Goal: Find specific fact: Find specific fact

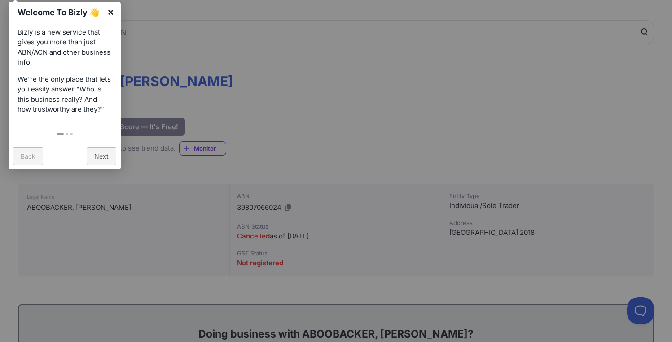
click at [110, 14] on link "×" at bounding box center [111, 12] width 20 height 20
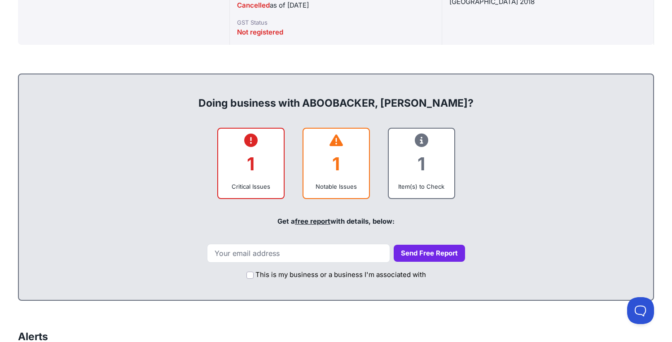
scroll to position [305, 0]
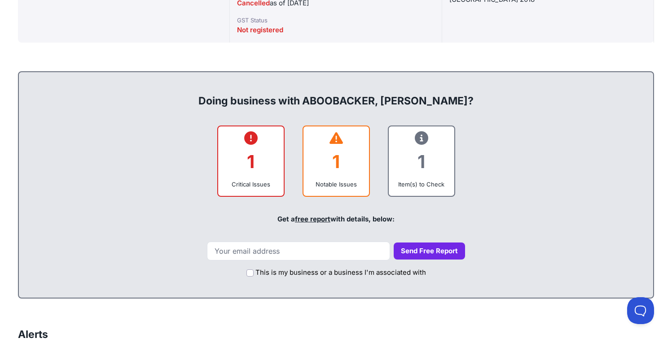
click at [336, 168] on div "1" at bounding box center [336, 162] width 51 height 36
click at [322, 169] on div "1" at bounding box center [336, 162] width 51 height 36
click at [250, 151] on div "1" at bounding box center [250, 162] width 51 height 36
click at [249, 150] on div "1" at bounding box center [250, 162] width 51 height 36
click at [354, 152] on div "1" at bounding box center [336, 162] width 51 height 36
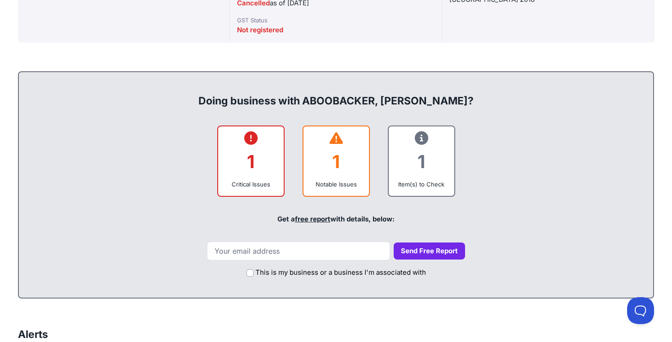
click at [408, 158] on div "1" at bounding box center [421, 162] width 51 height 36
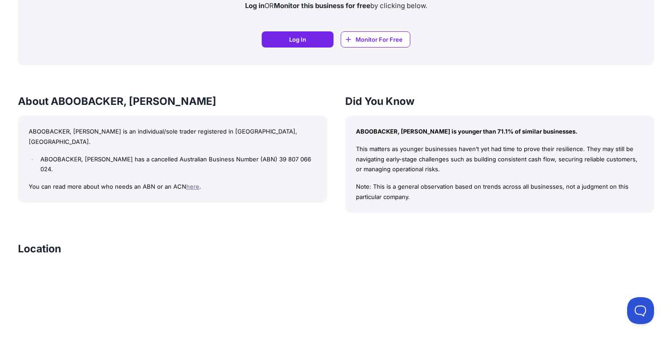
scroll to position [744, 0]
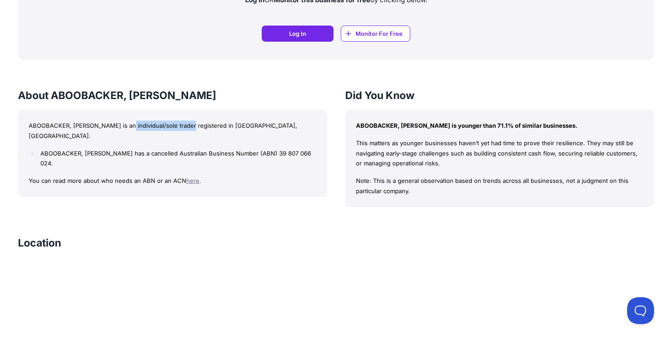
drag, startPoint x: 136, startPoint y: 125, endPoint x: 195, endPoint y: 122, distance: 58.4
click at [195, 122] on p "ABOOBACKER, [PERSON_NAME] is an individual/sole trader registered in [GEOGRAPHI…" at bounding box center [173, 131] width 288 height 21
copy p "individual/sole trader"
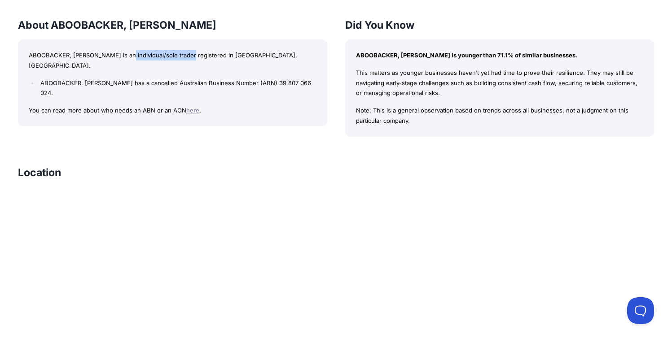
scroll to position [807, 0]
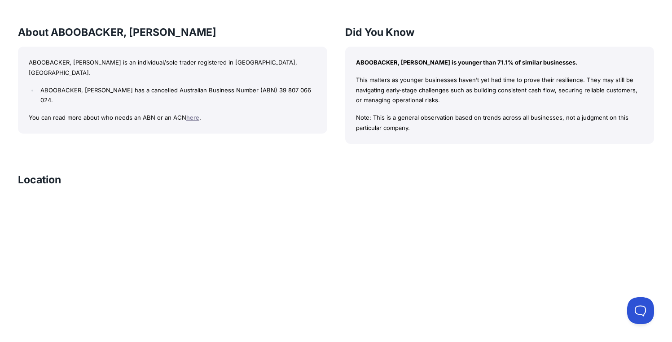
click at [320, 150] on div "ABOOBACKER, [PERSON_NAME] Bizly Score: View Trust Score — It's Free! View Trust…" at bounding box center [336, 3] width 672 height 1453
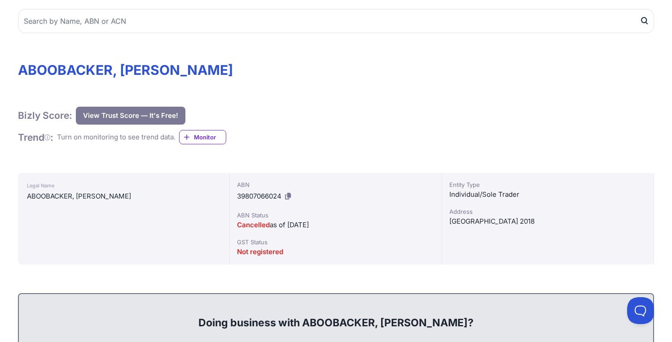
scroll to position [0, 0]
